Goal: Check status: Check status

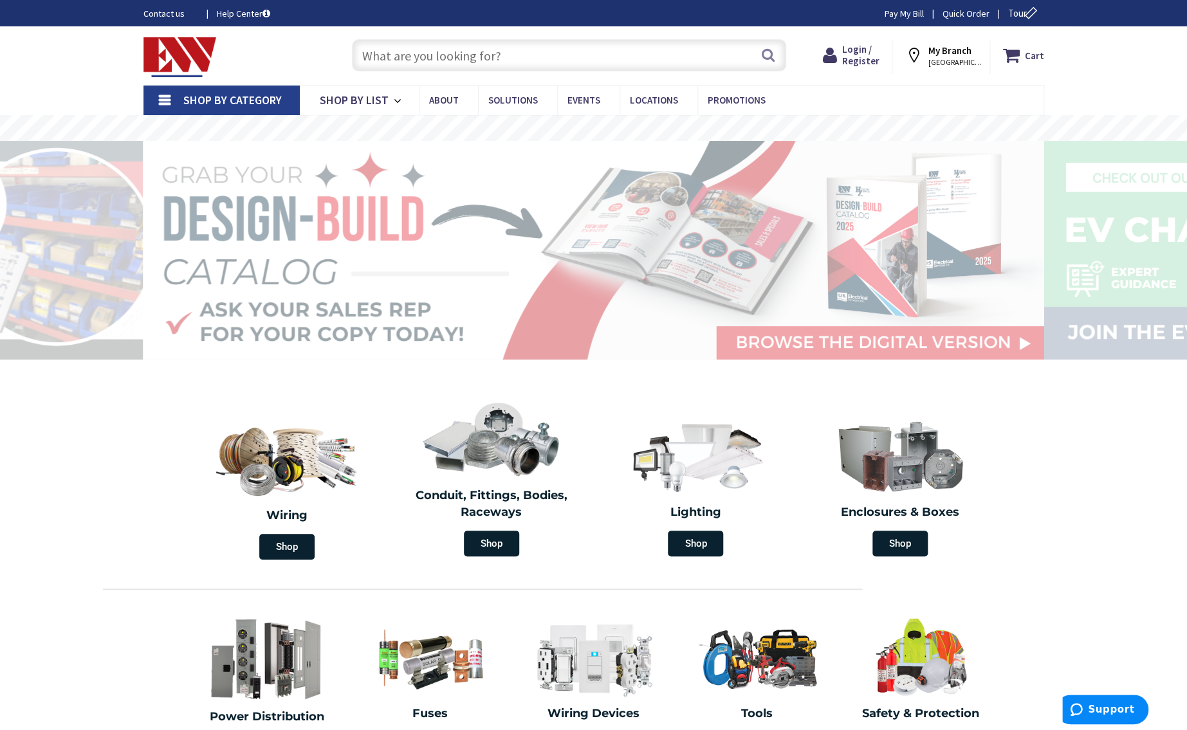
click at [478, 56] on input "text" at bounding box center [569, 55] width 434 height 32
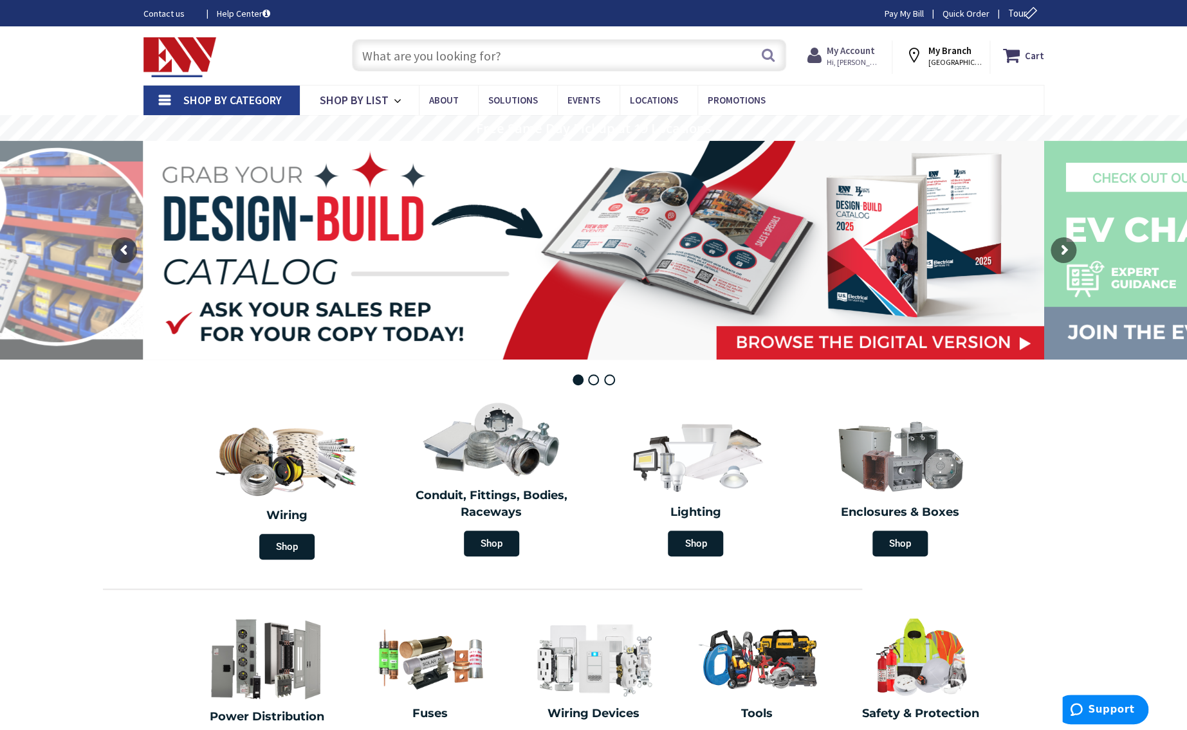
click at [835, 57] on span "Hi, [PERSON_NAME]" at bounding box center [854, 62] width 55 height 10
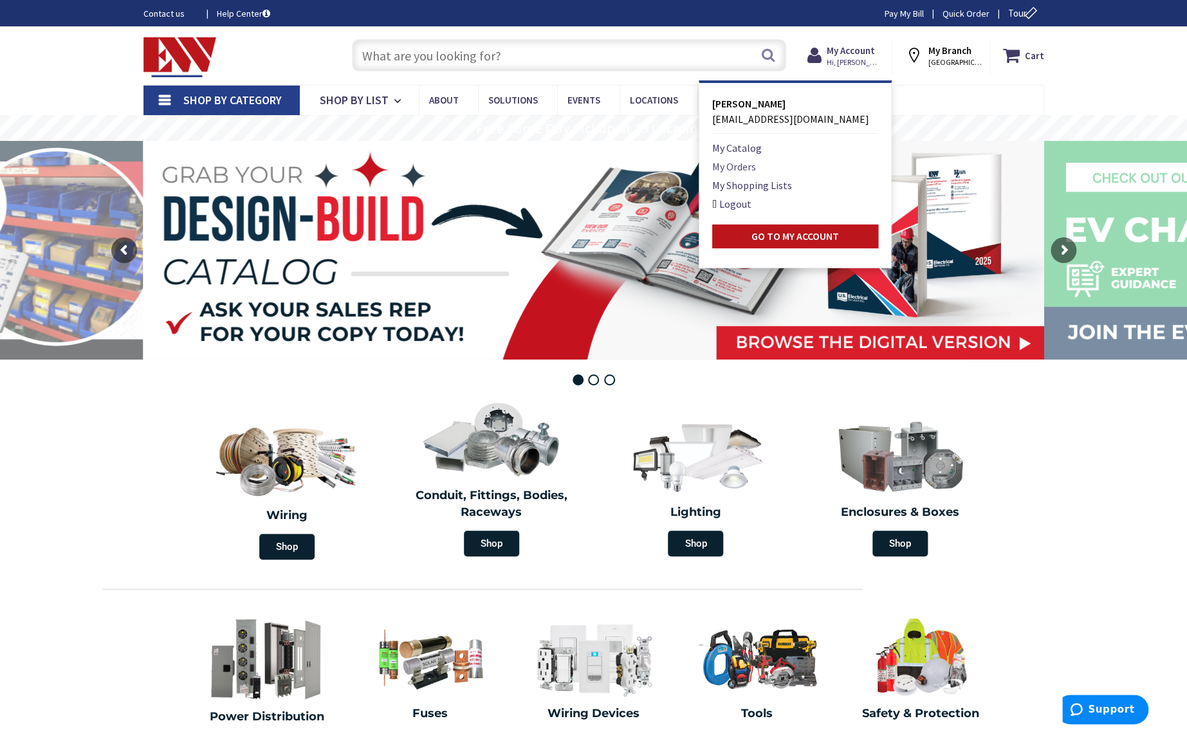
click at [751, 166] on link "My Orders" at bounding box center [734, 166] width 44 height 15
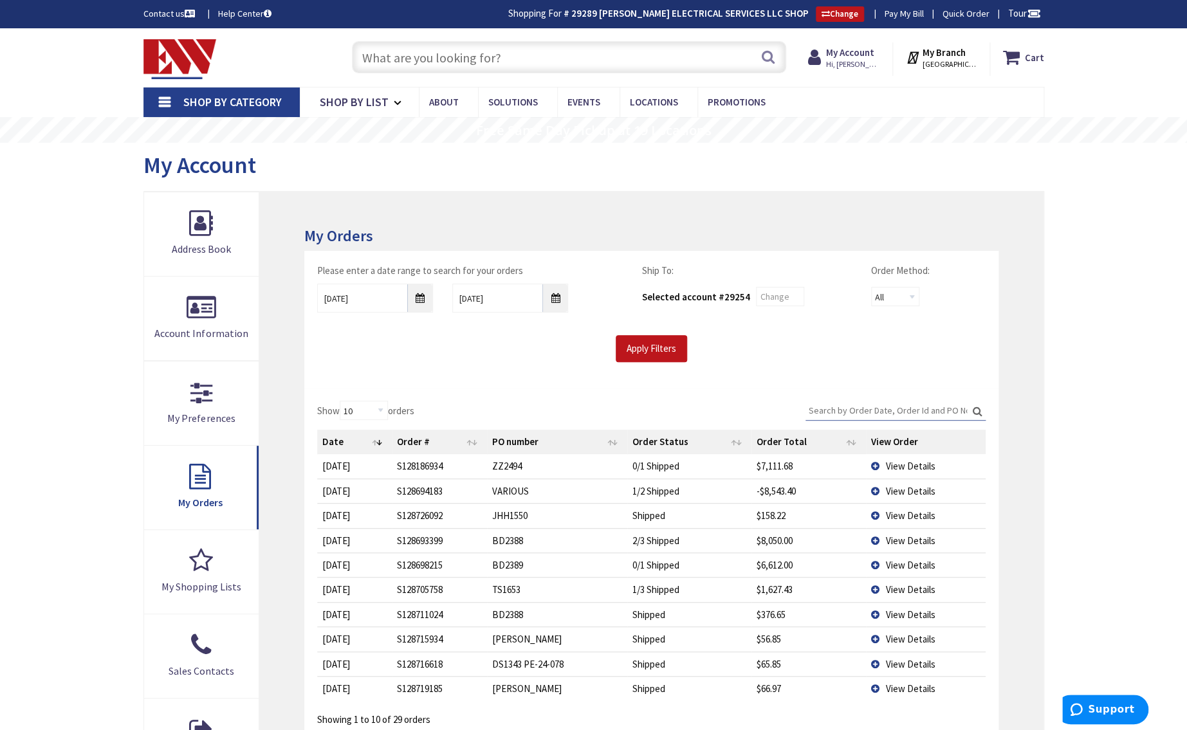
click at [905, 660] on span "View Details" at bounding box center [911, 664] width 50 height 12
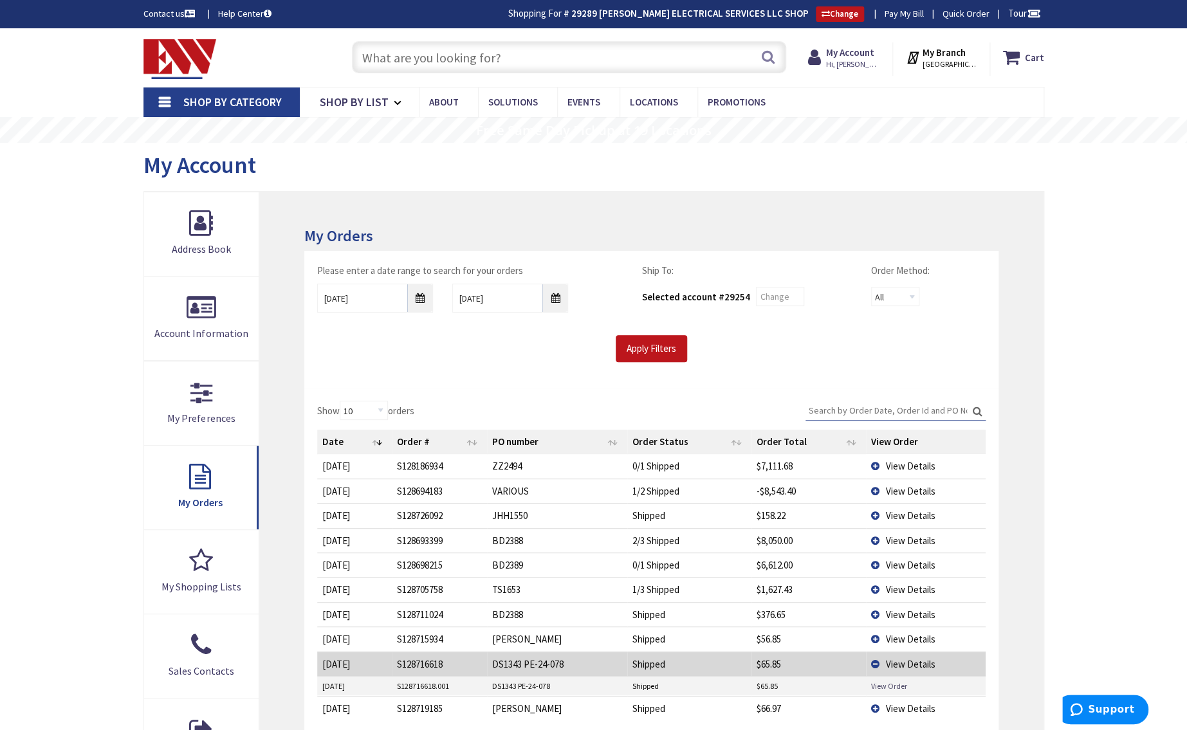
click at [889, 685] on link "View Order" at bounding box center [889, 686] width 36 height 11
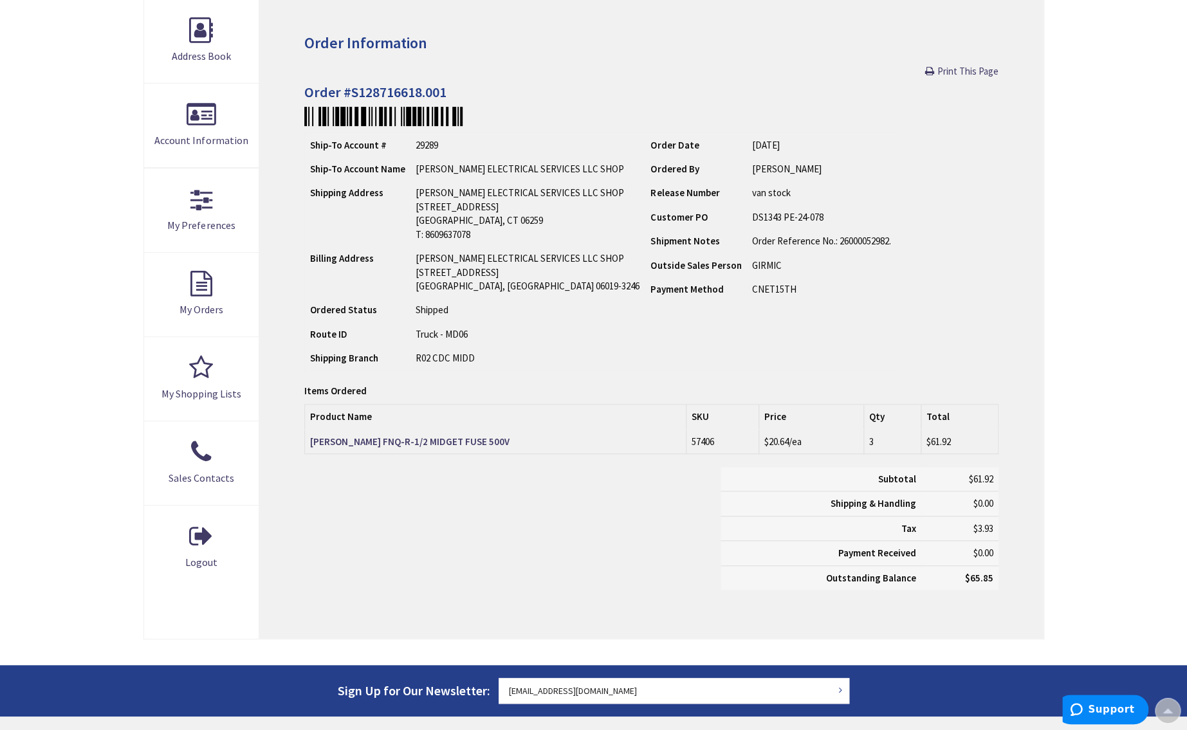
scroll to position [194, 0]
